Goal: Task Accomplishment & Management: Manage account settings

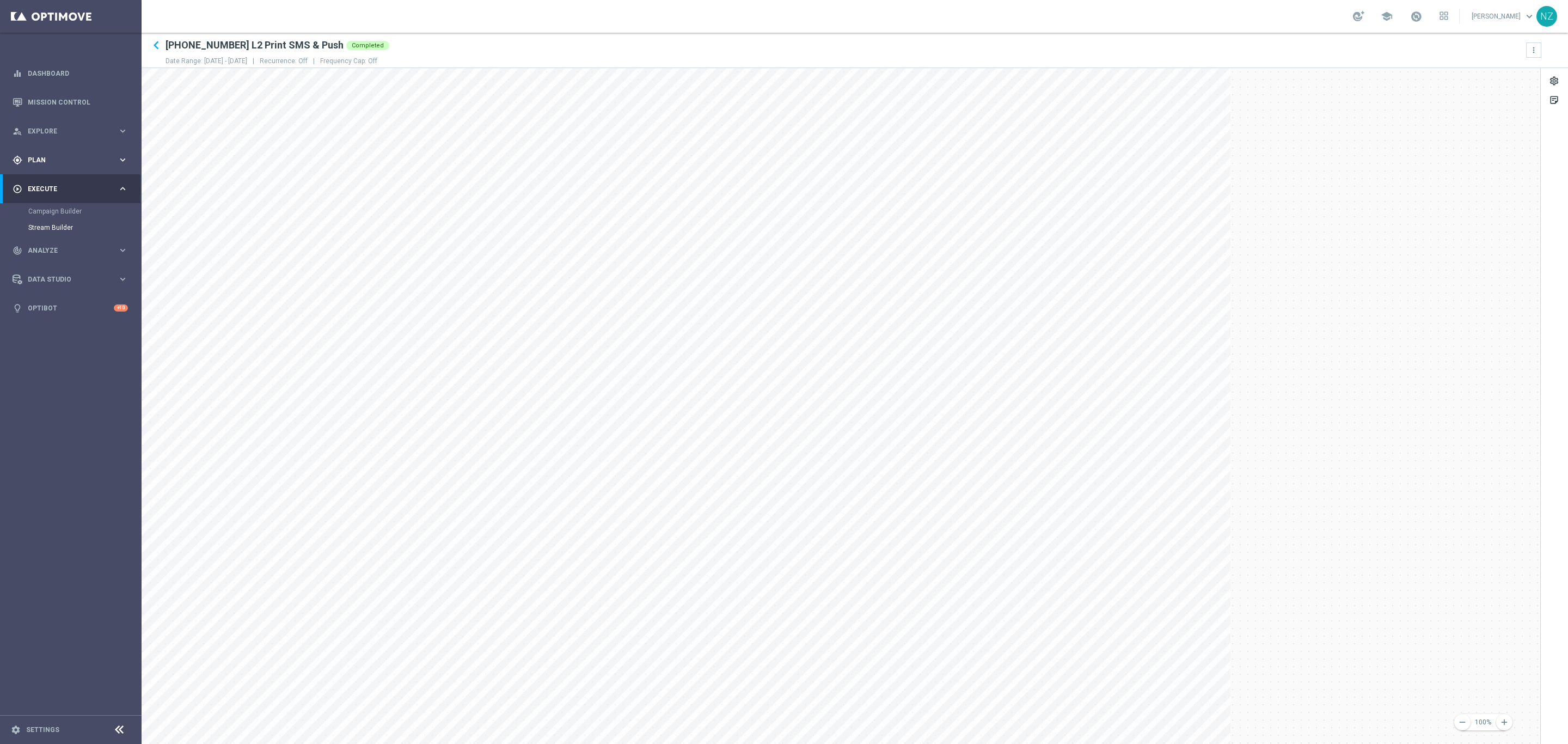
click at [38, 157] on span "Plan" at bounding box center [73, 160] width 90 height 7
click at [52, 180] on link "Target Groups" at bounding box center [71, 182] width 85 height 9
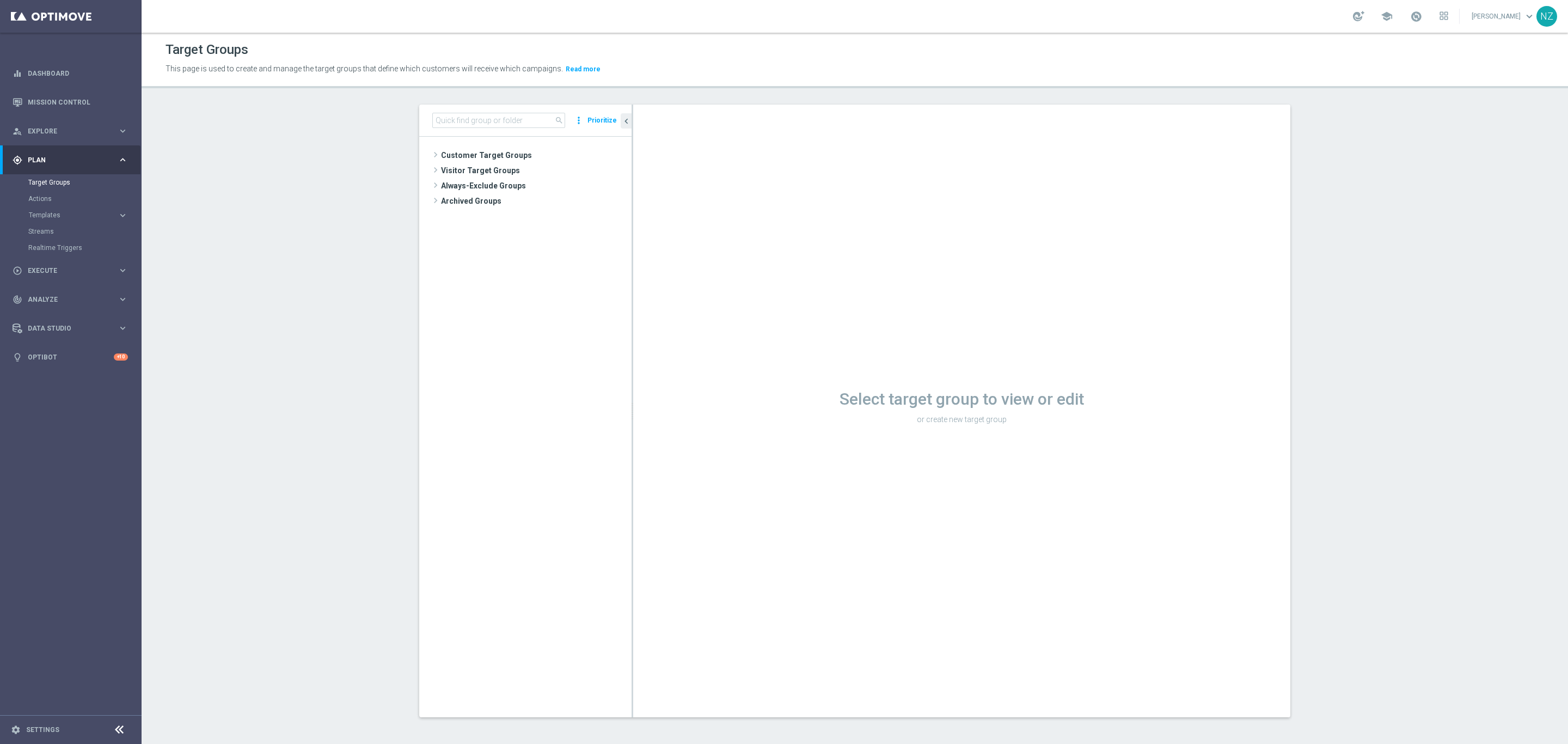
drag, startPoint x: 497, startPoint y: 129, endPoint x: 497, endPoint y: 120, distance: 9.0
click at [497, 127] on div "search more_vert Prioritize" at bounding box center [525, 121] width 212 height 32
click at [497, 116] on input at bounding box center [499, 120] width 133 height 15
click at [505, 125] on input at bounding box center [499, 120] width 133 height 15
click at [513, 198] on span "[DATE] Easy Deal Ext." at bounding box center [545, 202] width 121 height 9
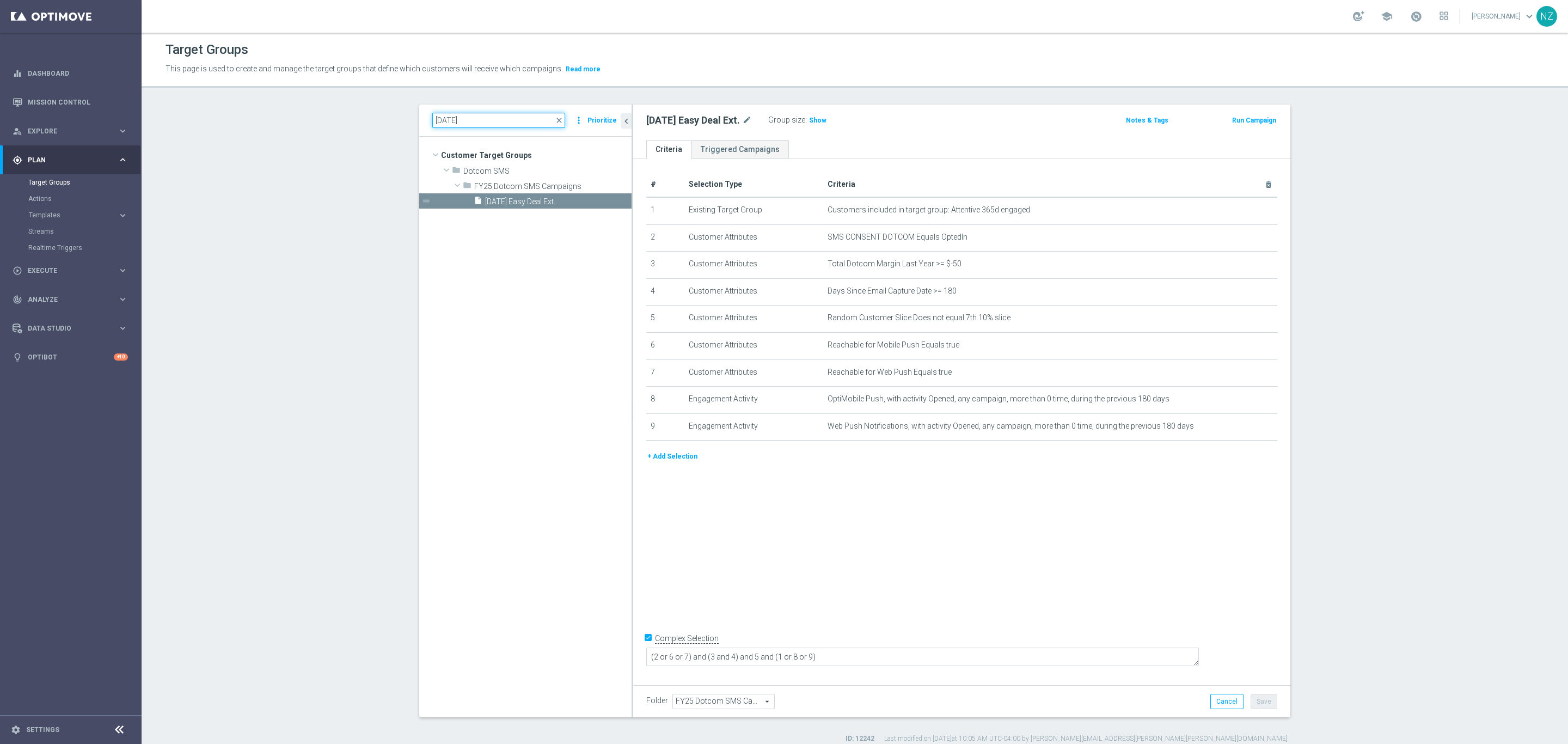
drag, startPoint x: 448, startPoint y: 116, endPoint x: 508, endPoint y: 104, distance: 61.2
click at [449, 116] on input "10.12.25" at bounding box center [499, 120] width 133 height 15
type input "10.15.25"
click at [567, 209] on tree-viewport "Customer Target Groups library_add create_new_folder folder" at bounding box center [525, 427] width 212 height 580
click at [562, 197] on span "[DATE] 100% BIP Passport" at bounding box center [545, 202] width 121 height 9
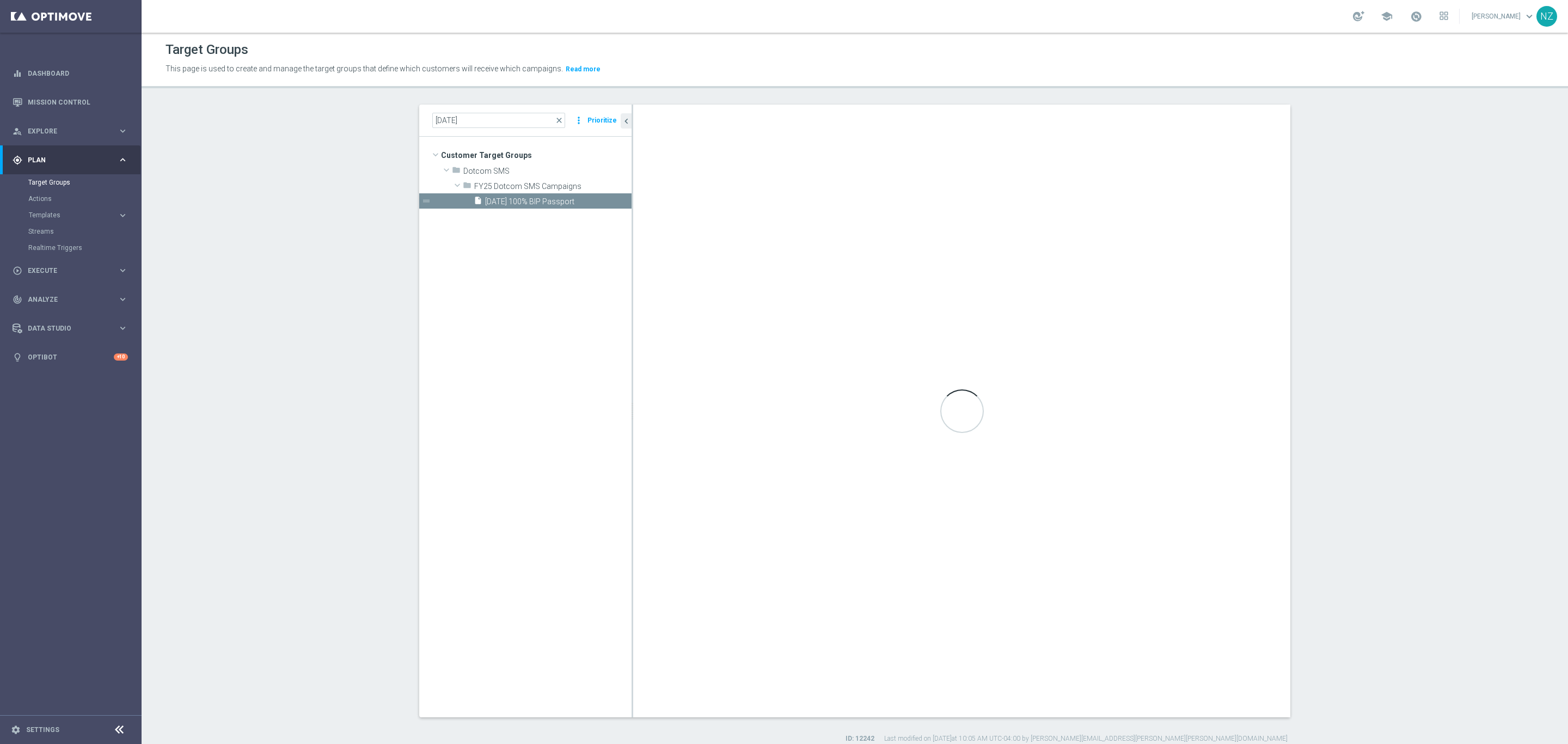
type textarea "(2 or 6 or 7) and (3 and 4) and 5 and (1 or 8 or 9 or 10 or 11)"
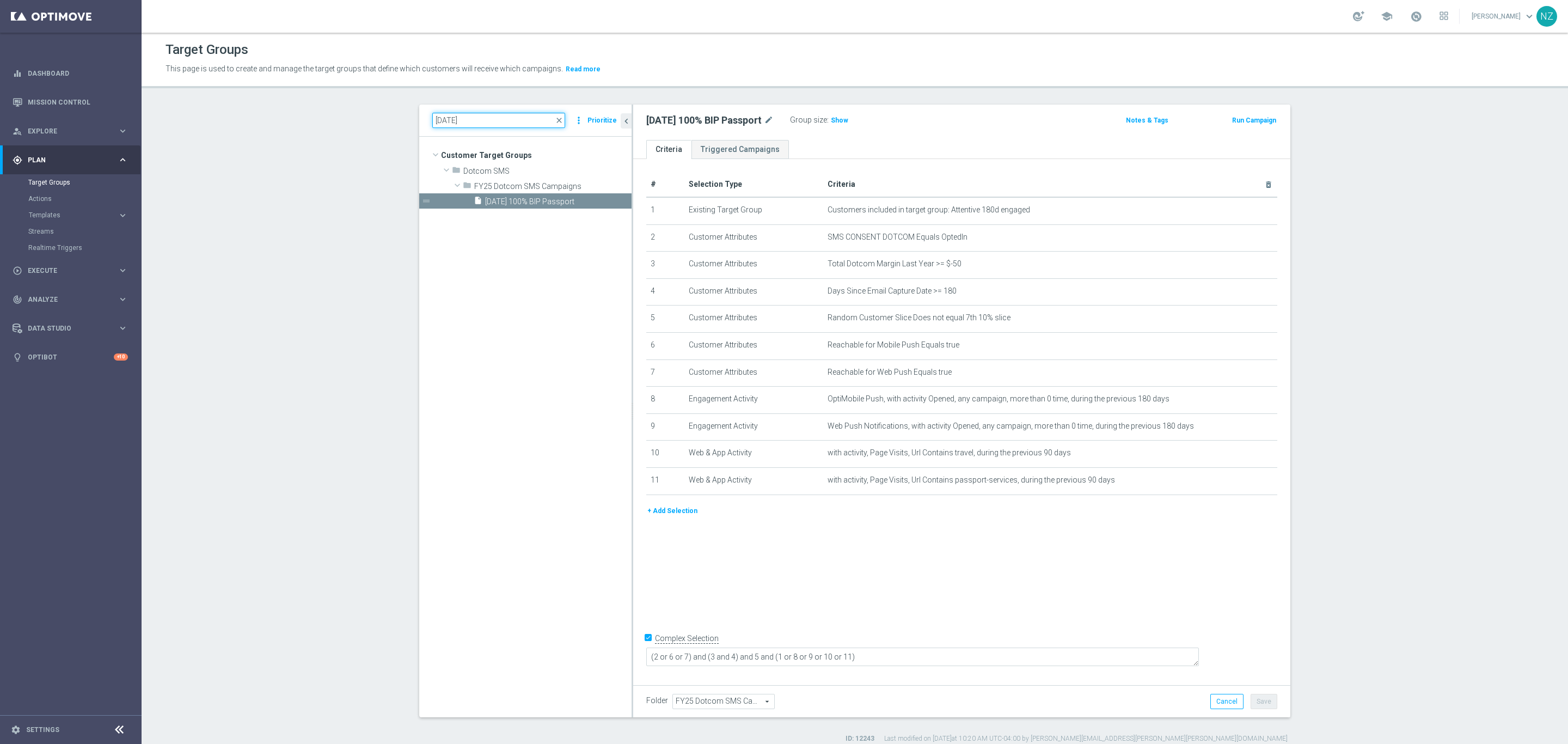
click at [448, 122] on input "10.15.25" at bounding box center [499, 120] width 133 height 15
type input "10.16.25"
click at [514, 196] on div "insert_drive_file 10.16.25 40% custom print" at bounding box center [539, 201] width 131 height 15
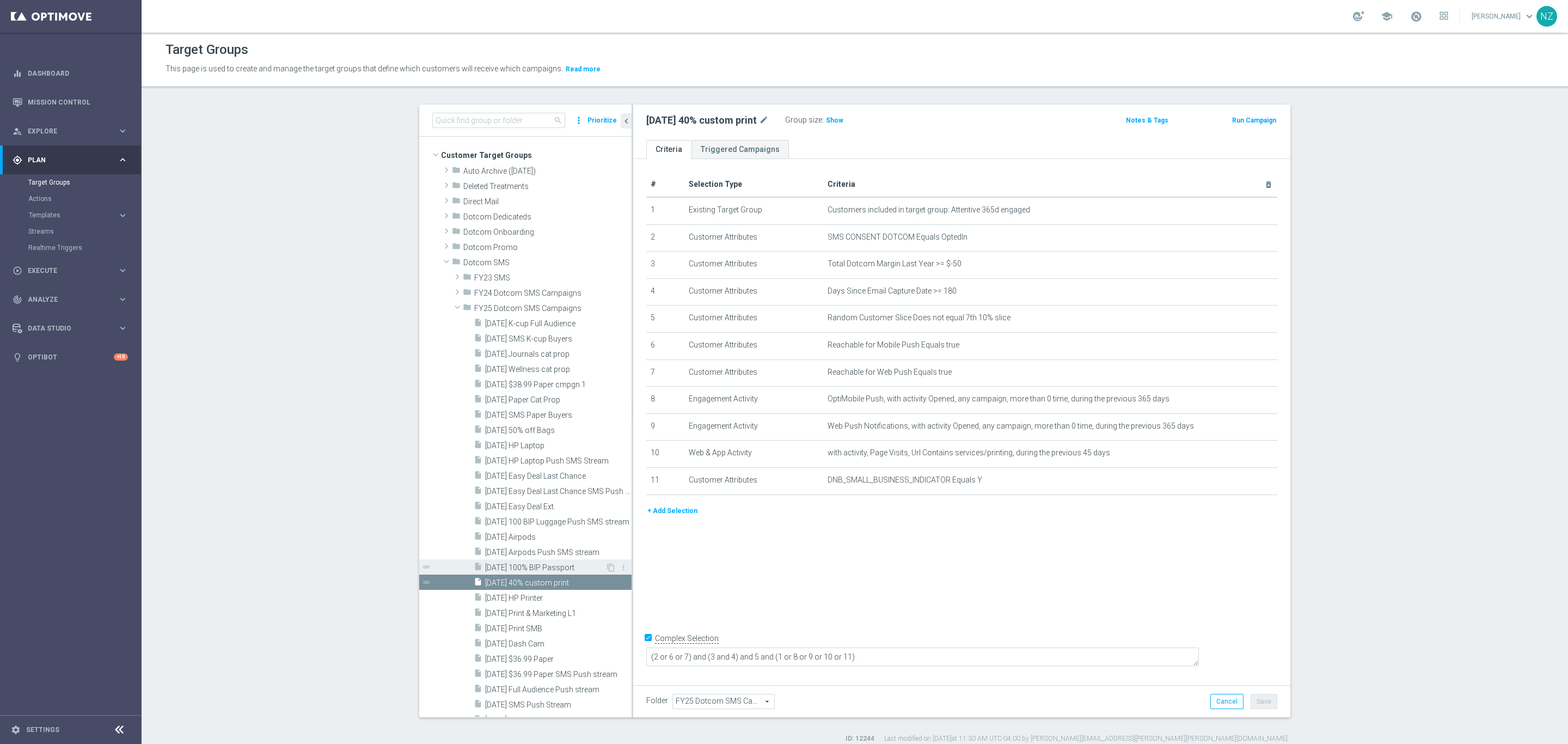
click at [536, 567] on span "[DATE] 100% BIP Passport" at bounding box center [545, 567] width 121 height 9
click at [519, 510] on span "[DATE] Easy Deal Ext." at bounding box center [545, 507] width 121 height 9
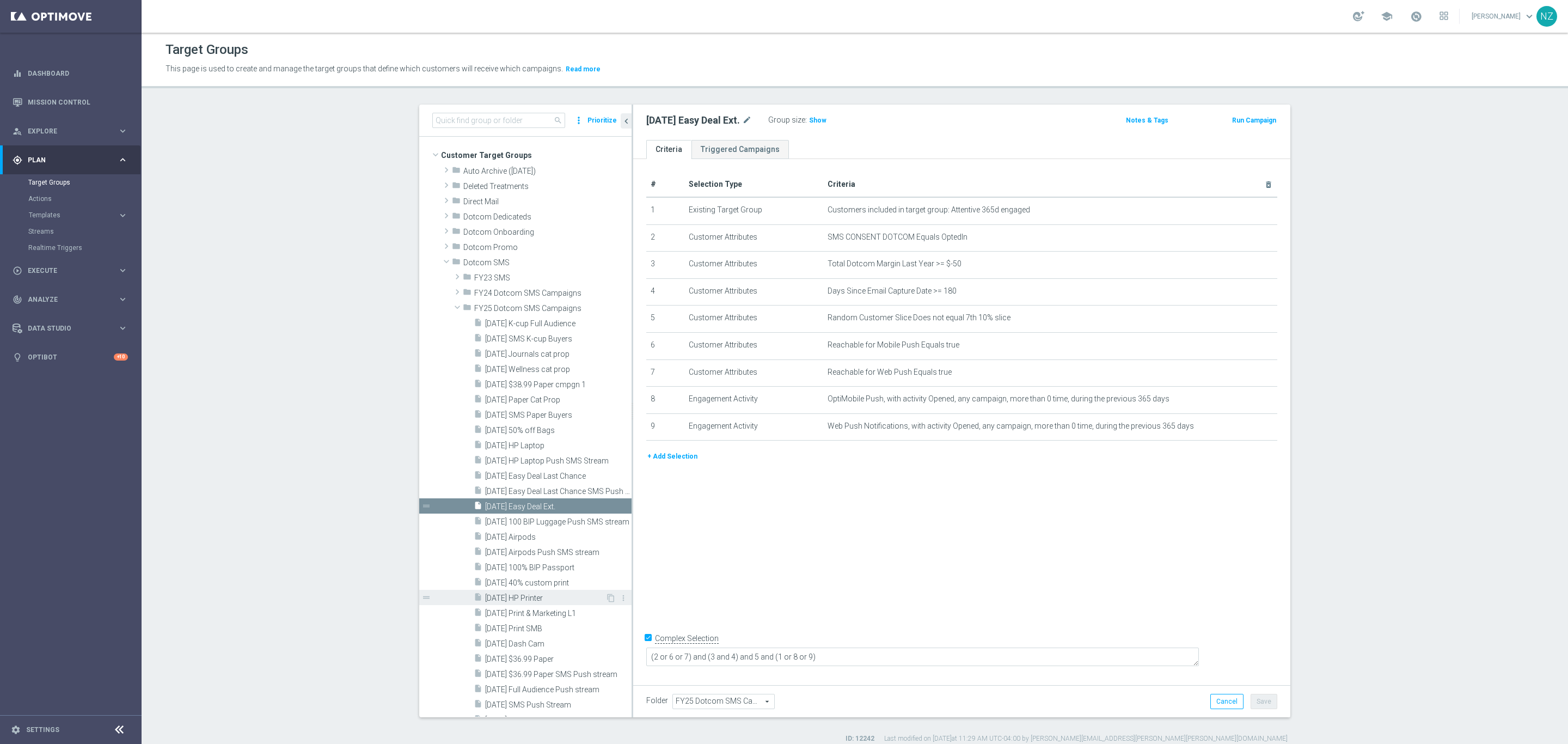
click at [528, 598] on span "[DATE] HP Printer" at bounding box center [545, 598] width 121 height 9
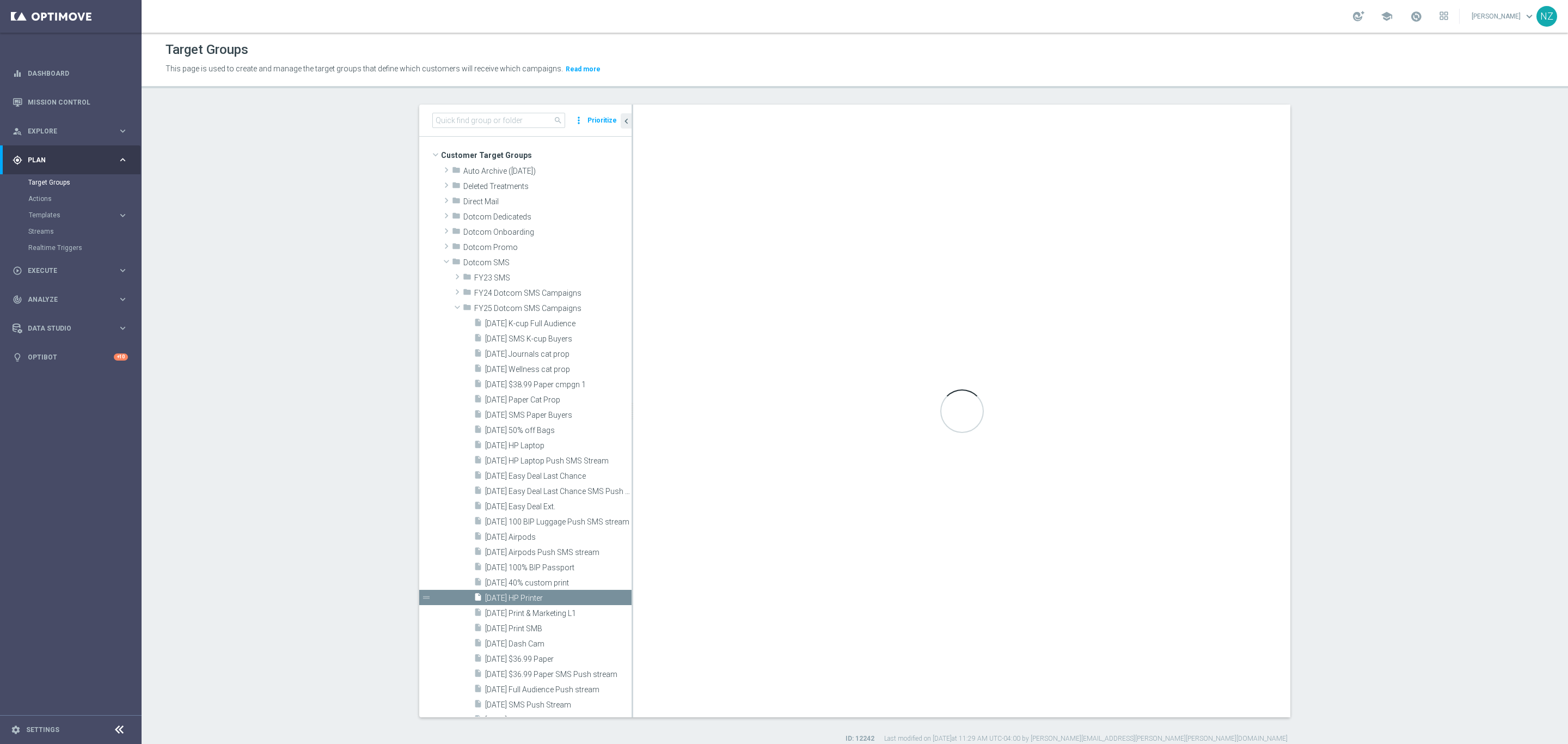
type textarea "(2 or 6 or 7) and (3 and 4) and 5 and (1 or 8 or 9 or 10 or 11)"
